Goal: Navigation & Orientation: Find specific page/section

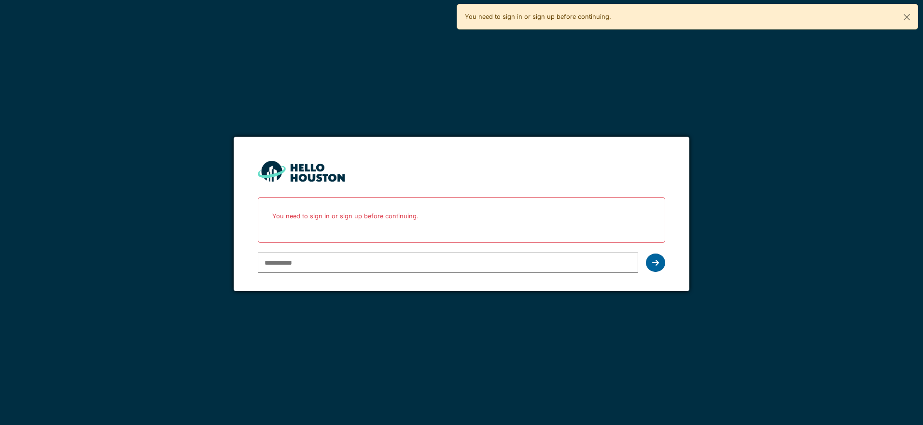
type input "**********"
click at [661, 264] on div at bounding box center [655, 262] width 19 height 18
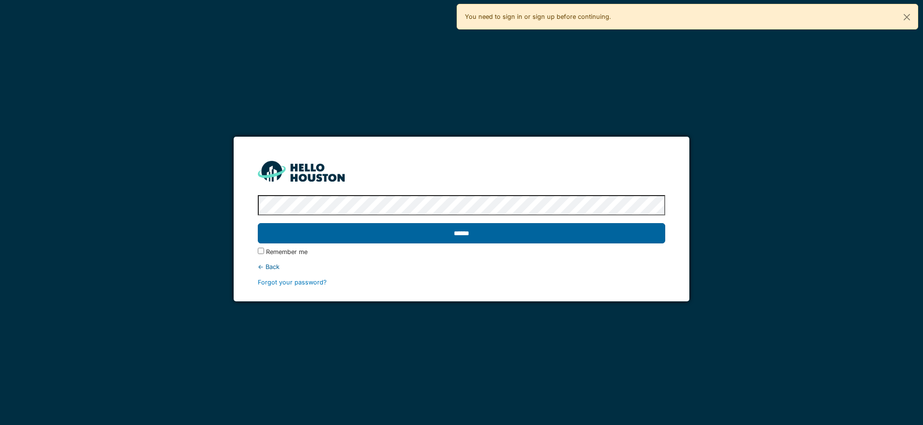
click at [514, 241] on input "******" at bounding box center [461, 233] width 407 height 20
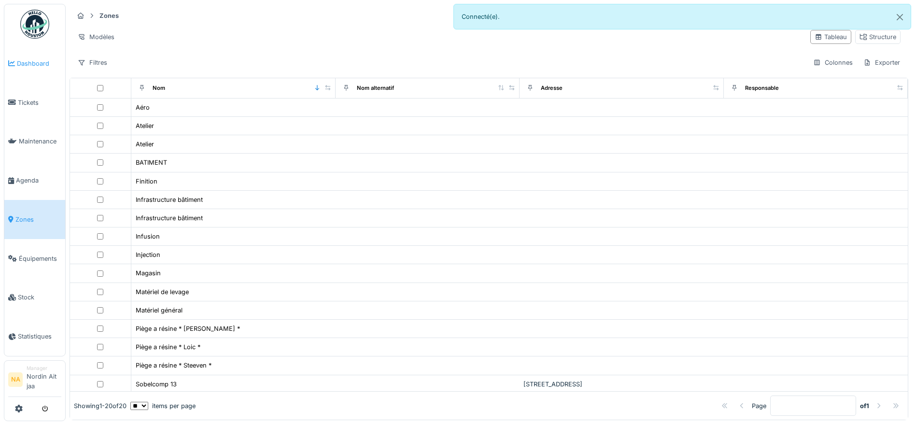
click at [26, 64] on span "Dashboard" at bounding box center [39, 63] width 44 height 9
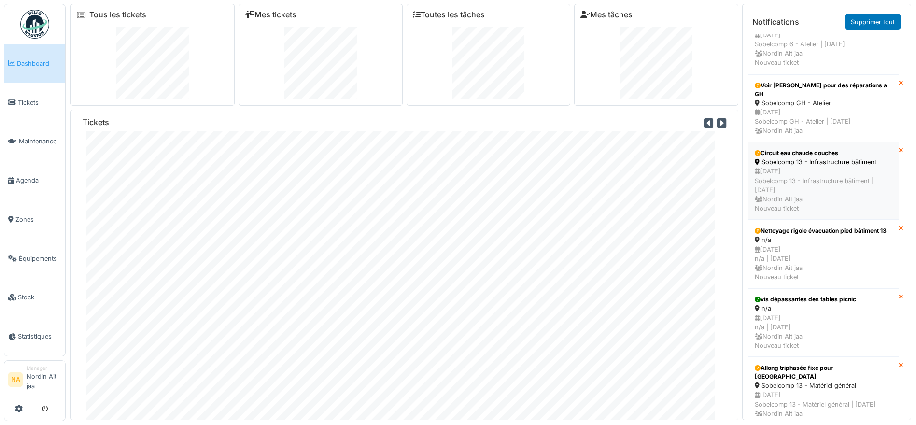
scroll to position [97, 0]
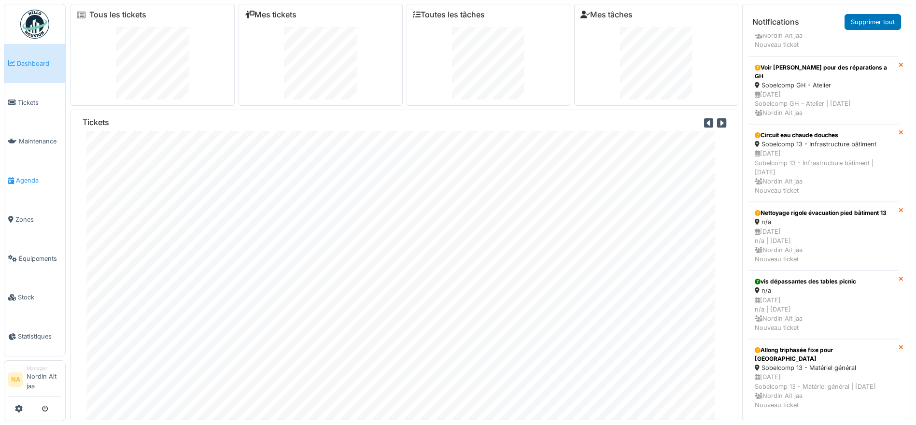
click at [35, 175] on link "Agenda" at bounding box center [34, 180] width 61 height 39
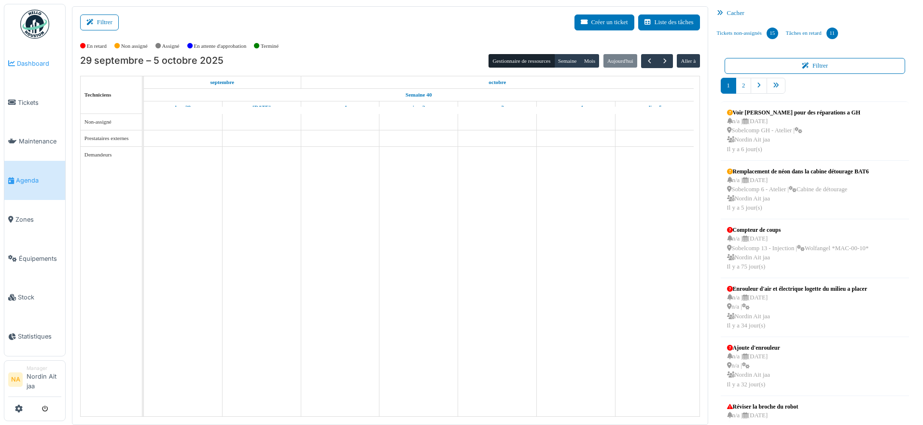
click at [33, 68] on link "Dashboard" at bounding box center [34, 63] width 61 height 39
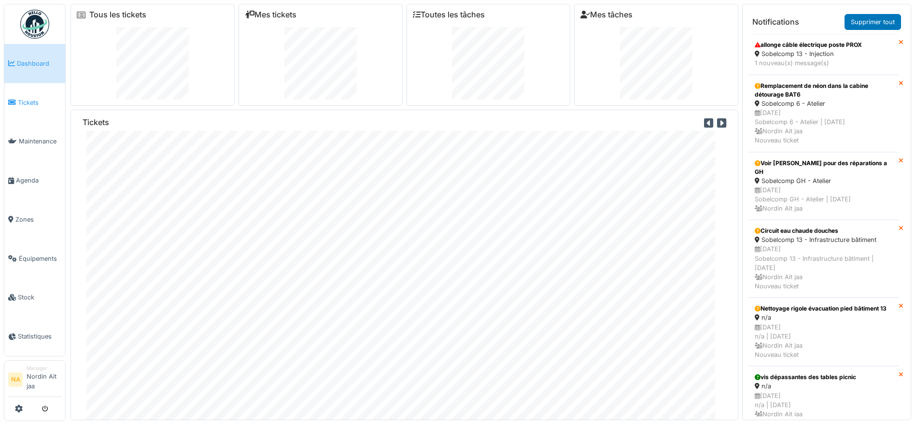
click at [33, 105] on span "Tickets" at bounding box center [39, 102] width 43 height 9
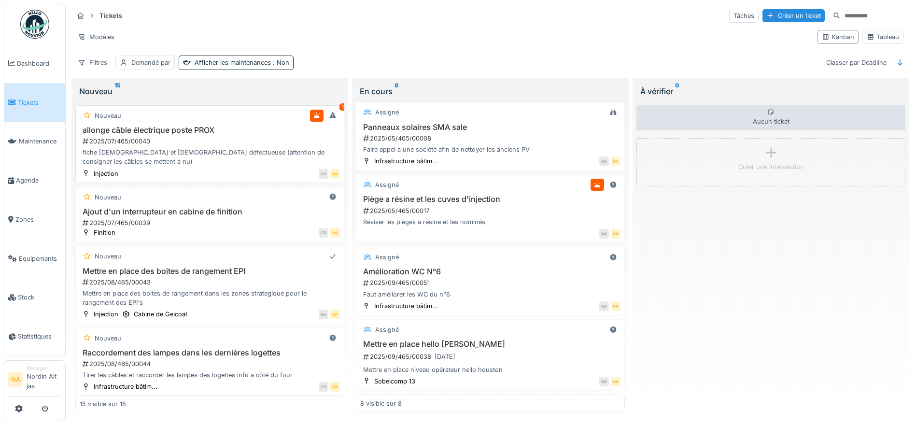
click at [217, 153] on div "fiche [DEMOGRAPHIC_DATA] et [DEMOGRAPHIC_DATA] défectueuse (attention de consig…" at bounding box center [210, 157] width 260 height 18
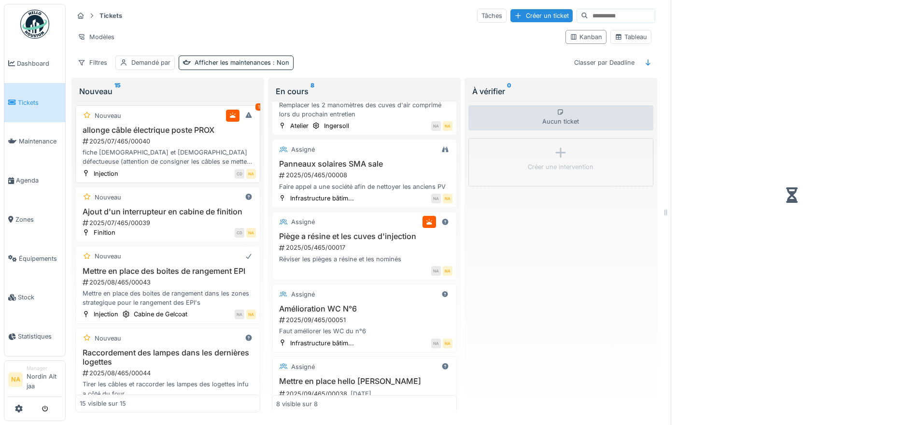
scroll to position [330, 0]
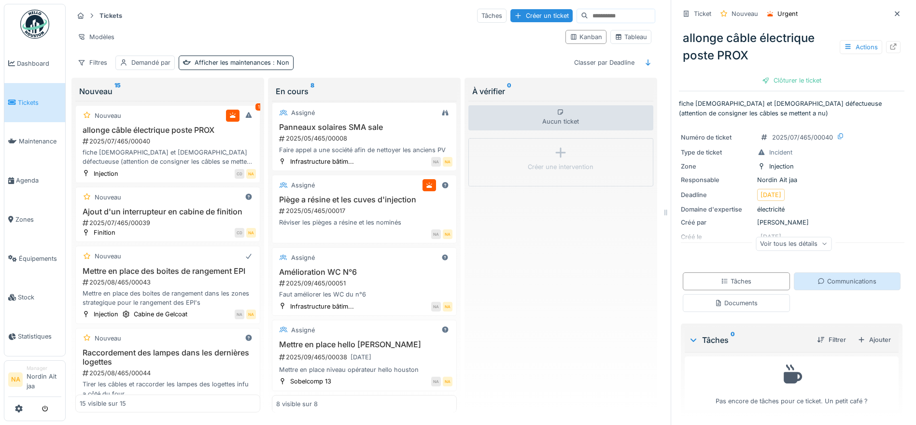
click at [817, 281] on icon at bounding box center [821, 281] width 8 height 6
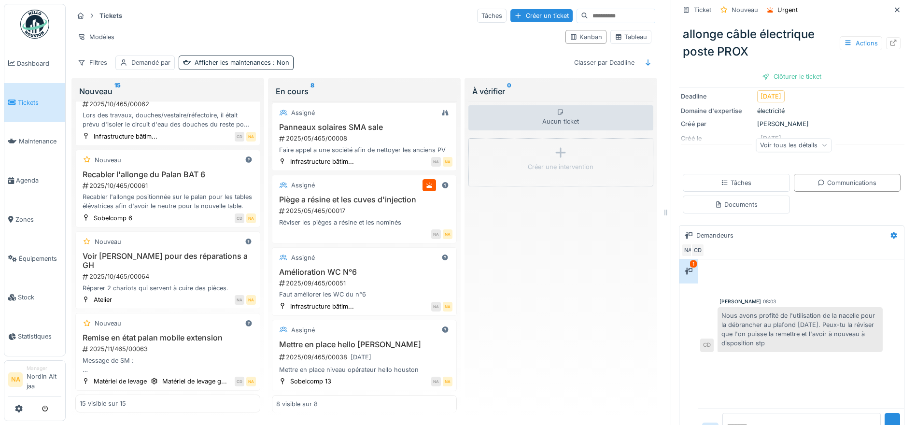
scroll to position [979, 0]
click at [34, 73] on link "Dashboard" at bounding box center [34, 63] width 61 height 39
